Goal: Check status: Check status

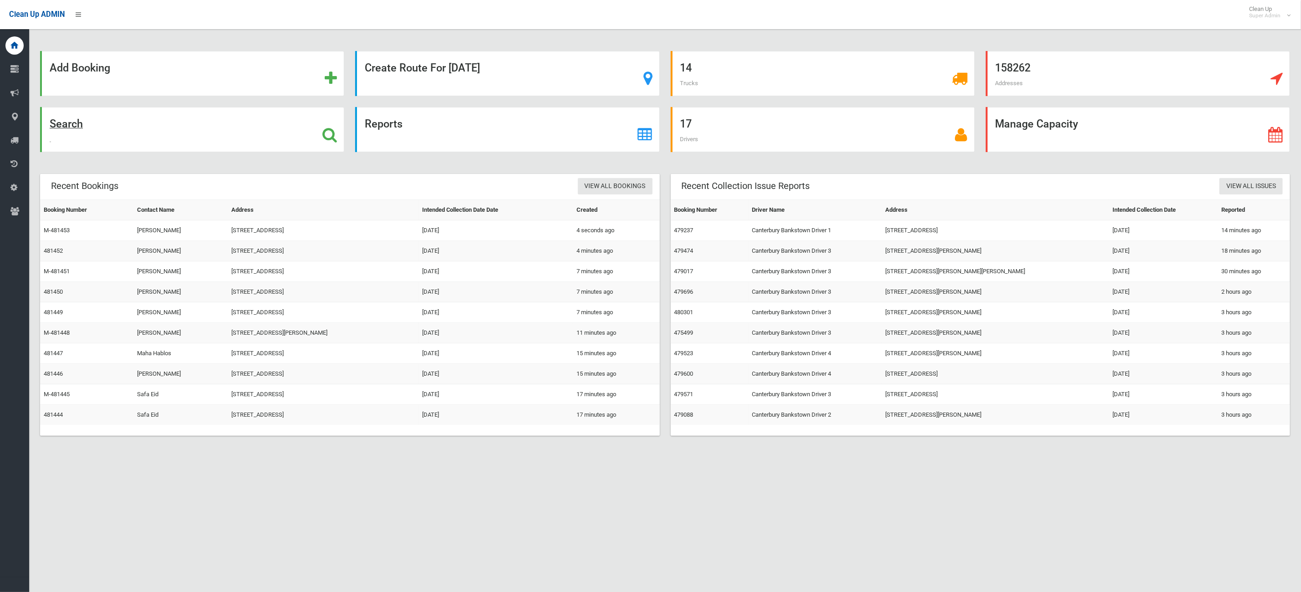
click at [81, 132] on div "Search" at bounding box center [192, 129] width 304 height 45
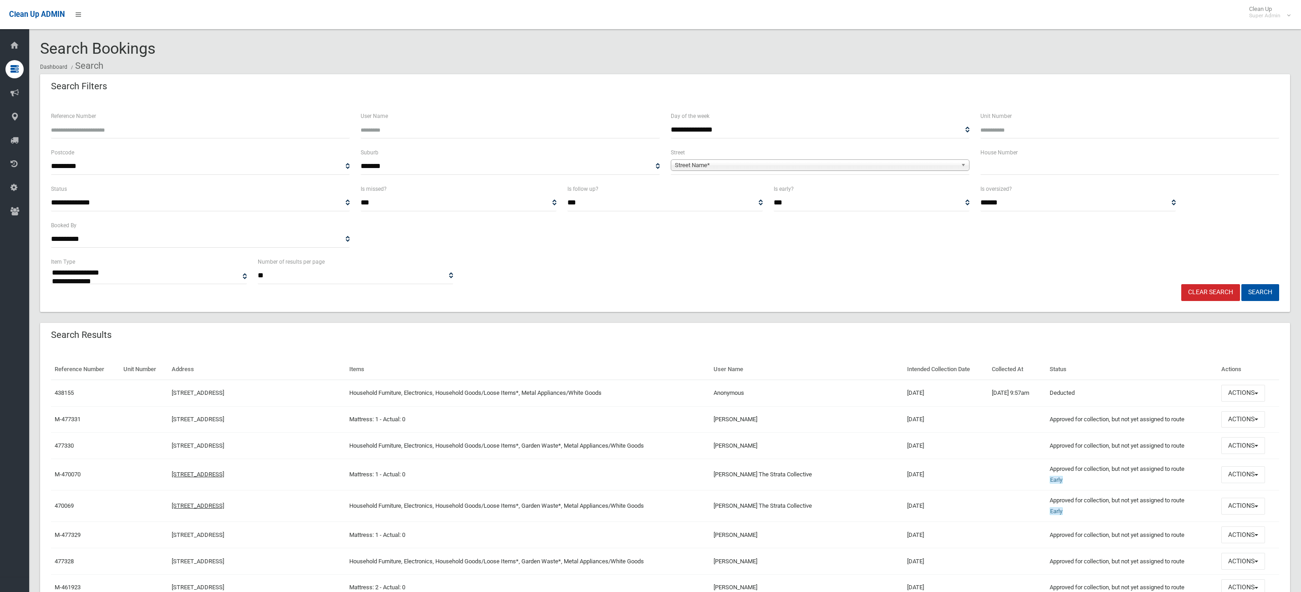
select select
click at [1027, 165] on input "text" at bounding box center [1129, 166] width 299 height 17
type input "**"
click at [944, 160] on span "Street Name*" at bounding box center [816, 165] width 282 height 11
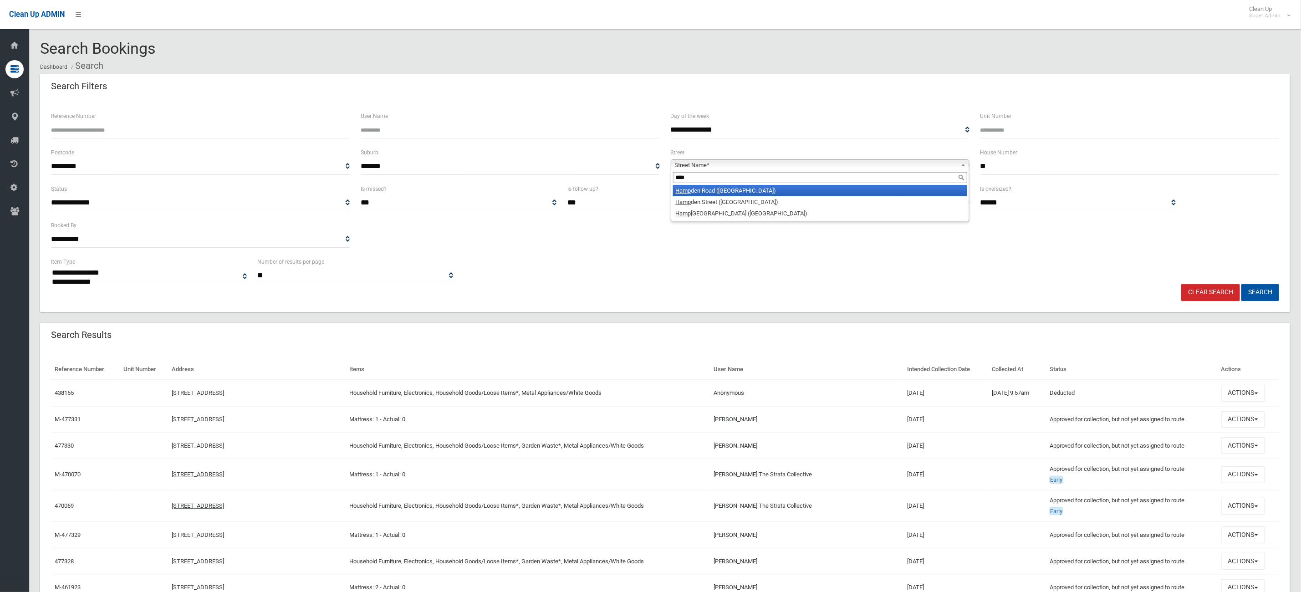
type input "****"
click at [781, 189] on li "[GEOGRAPHIC_DATA] ([GEOGRAPHIC_DATA])" at bounding box center [820, 190] width 294 height 11
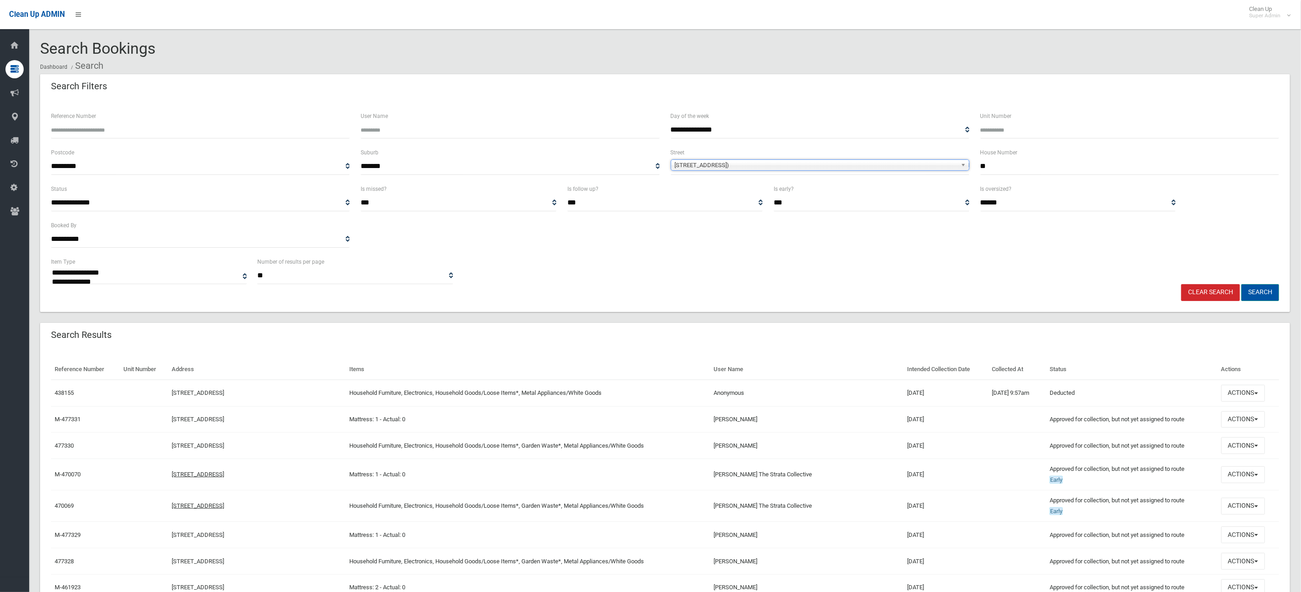
click at [1270, 295] on button "Search" at bounding box center [1260, 292] width 38 height 17
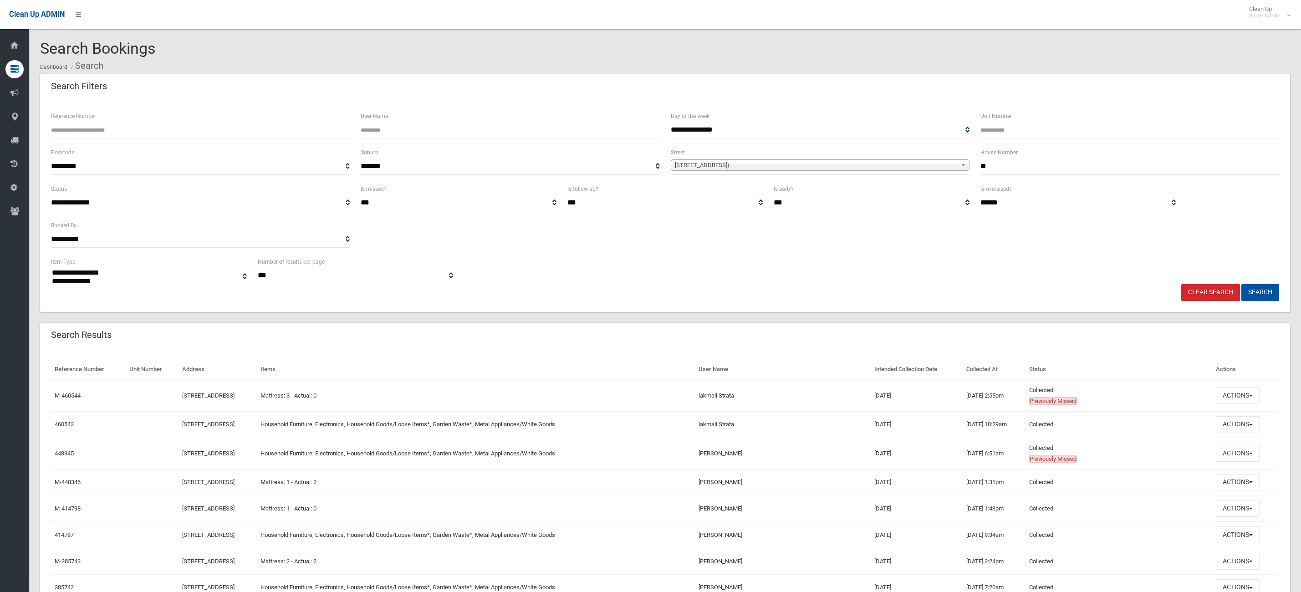
select select
click at [1246, 388] on button "Actions" at bounding box center [1237, 395] width 44 height 17
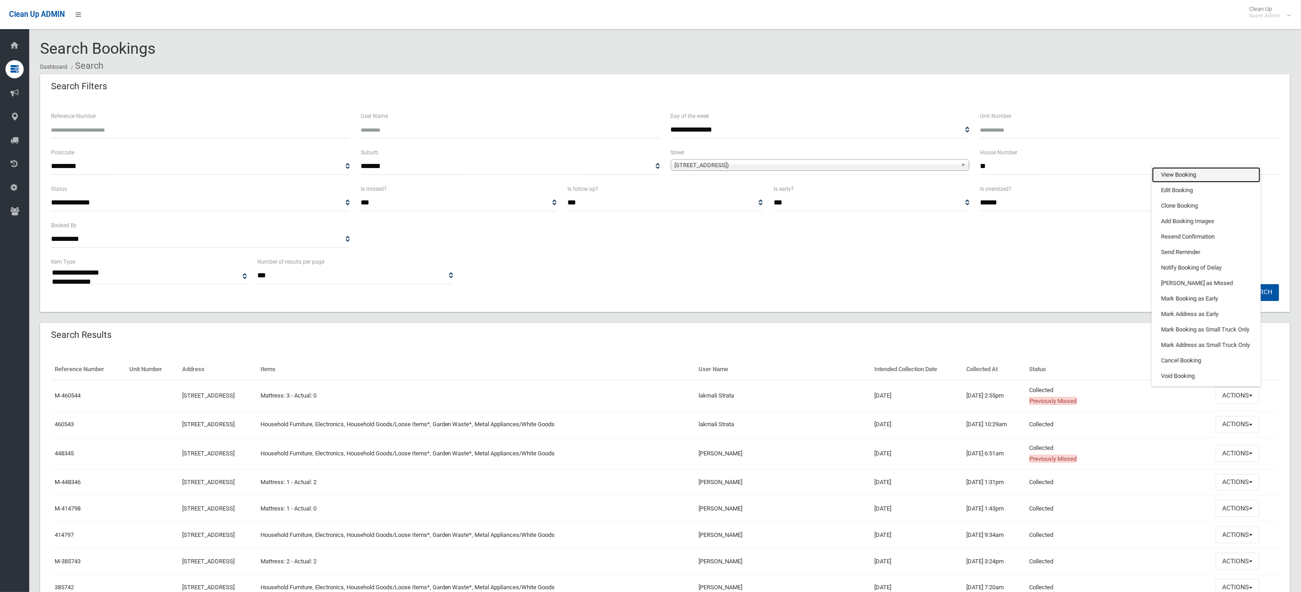
click at [1187, 168] on link "View Booking" at bounding box center [1206, 174] width 108 height 15
